Goal: Information Seeking & Learning: Learn about a topic

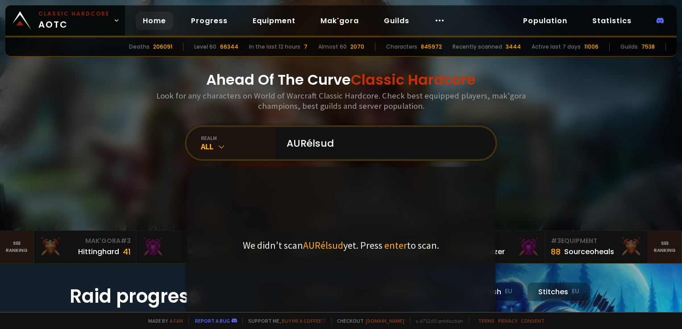
type input "AURélsud"
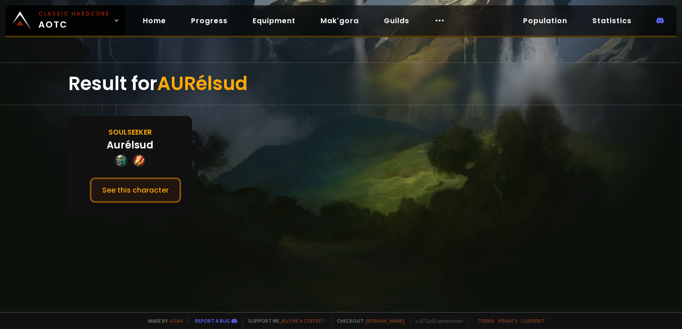
click at [141, 194] on button "See this character" at bounding box center [135, 190] width 91 height 25
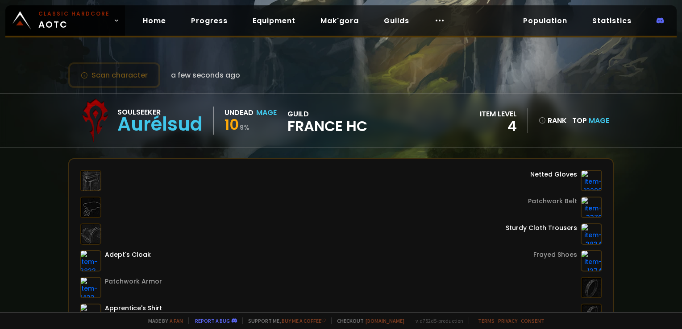
click at [342, 60] on div "Scan character a few seconds ago Soulseeker Aurélsud Undead Mage 10 9 % guild F…" at bounding box center [341, 156] width 682 height 312
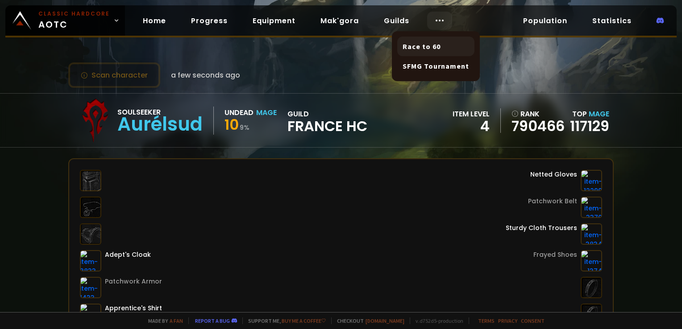
click at [433, 46] on link "Race to 60" at bounding box center [435, 47] width 77 height 20
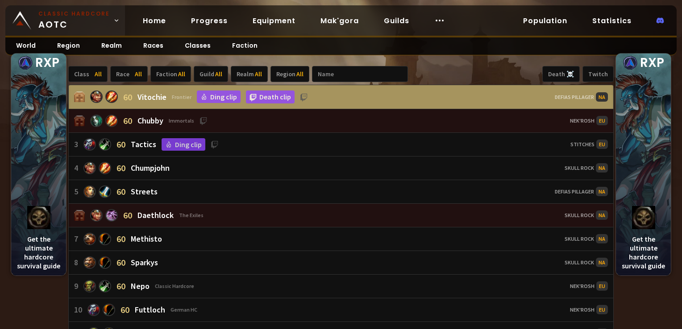
click at [87, 23] on span "Classic Hardcore AOTC" at bounding box center [73, 20] width 71 height 21
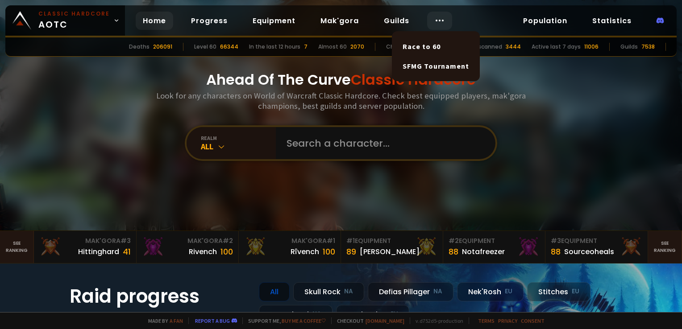
click at [434, 24] on icon at bounding box center [439, 20] width 11 height 11
click at [437, 65] on link "SFMG Tournament" at bounding box center [435, 66] width 77 height 20
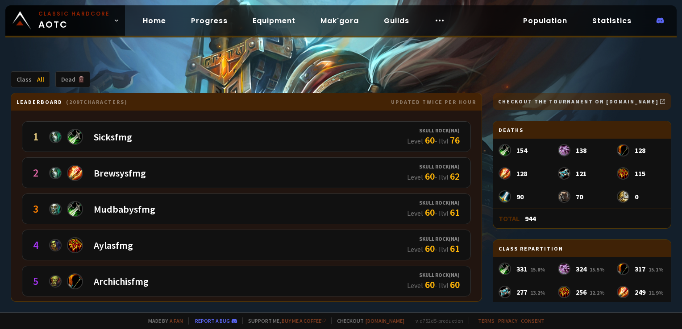
click at [249, 58] on div "Class All Dead Leaderboard ( 2097 characters) updated twice per hour 1 Sicksfmg…" at bounding box center [341, 156] width 682 height 313
click at [595, 98] on link "Checkout the tournament on [DOMAIN_NAME]" at bounding box center [582, 101] width 178 height 17
click at [66, 79] on div "Dead" at bounding box center [72, 79] width 35 height 16
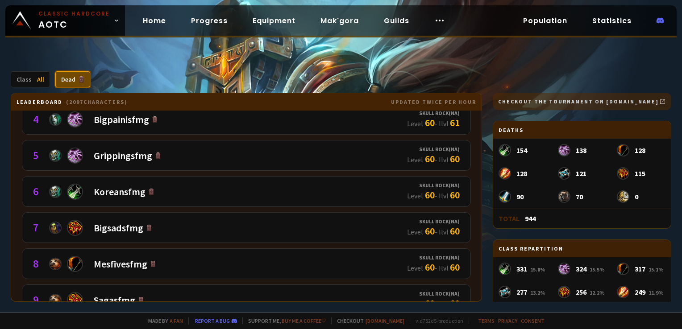
scroll to position [134, 0]
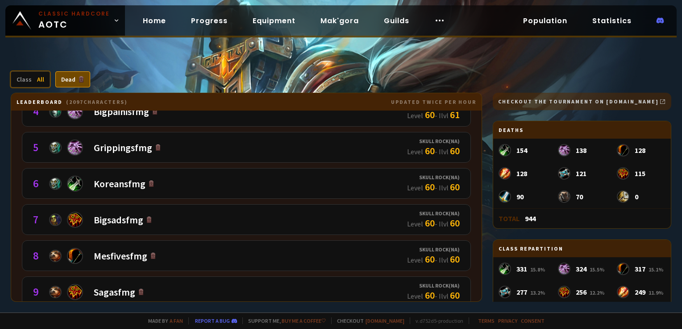
click at [31, 79] on div "Class All" at bounding box center [30, 79] width 39 height 16
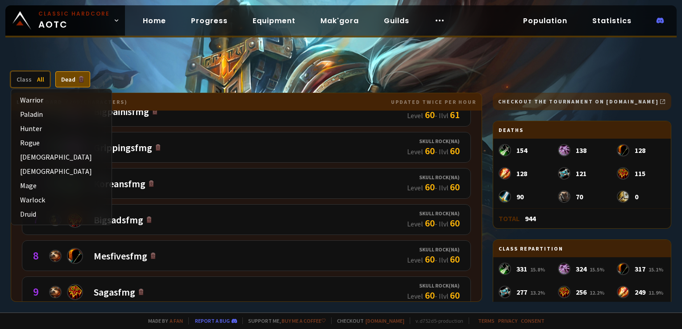
click at [42, 79] on span "All" at bounding box center [40, 79] width 7 height 8
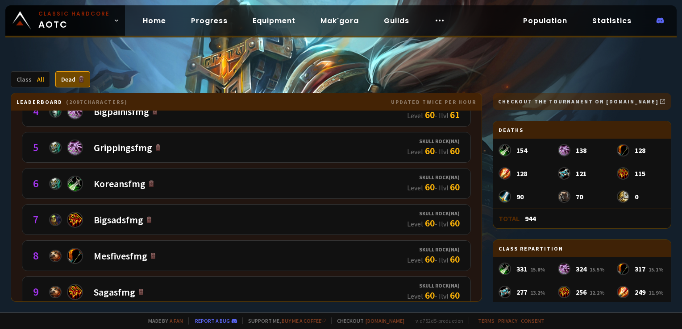
click at [236, 54] on div "Class All Dead Leaderboard ( 2097 characters) updated twice per hour This chara…" at bounding box center [341, 156] width 682 height 313
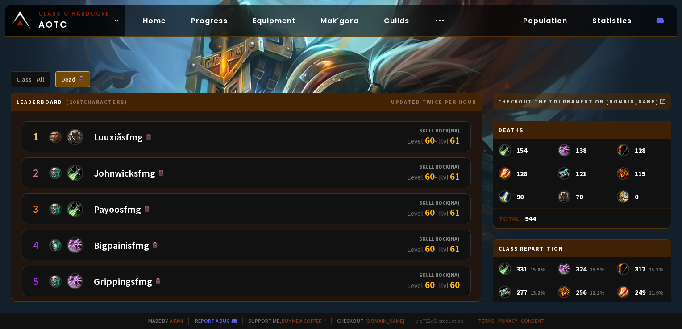
drag, startPoint x: 71, startPoint y: 75, endPoint x: 252, endPoint y: 91, distance: 181.0
click at [73, 75] on div "Dead" at bounding box center [72, 79] width 35 height 16
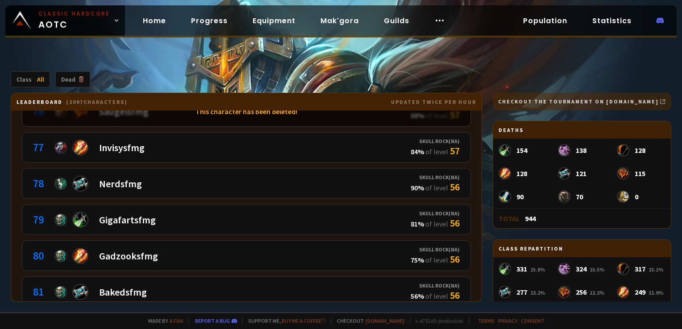
scroll to position [2603, 0]
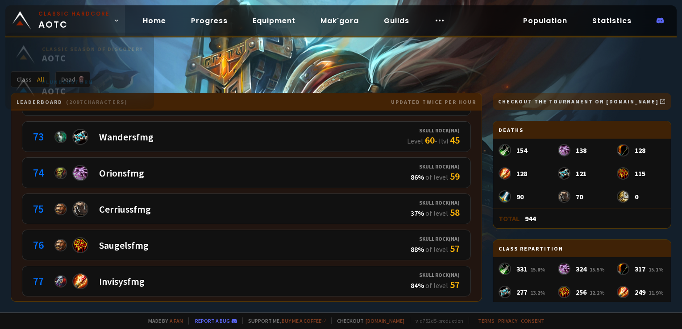
click at [45, 16] on small "Classic Hardcore" at bounding box center [73, 14] width 71 height 8
